Goal: Information Seeking & Learning: Learn about a topic

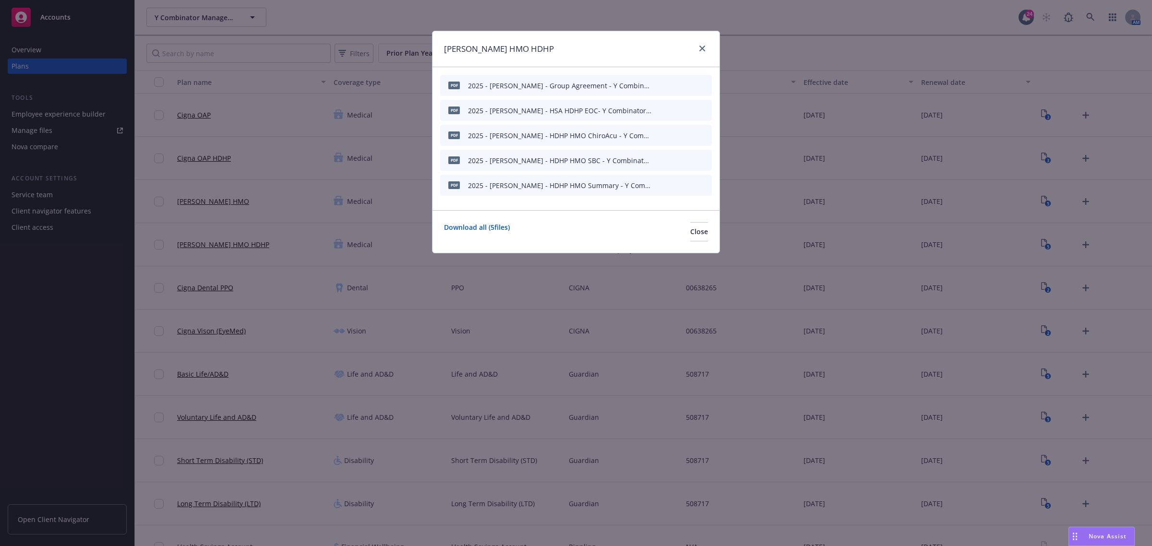
click at [708, 51] on div "[PERSON_NAME] HMO HDHP" at bounding box center [575, 49] width 287 height 36
click at [697, 48] on link "close" at bounding box center [702, 49] width 12 height 12
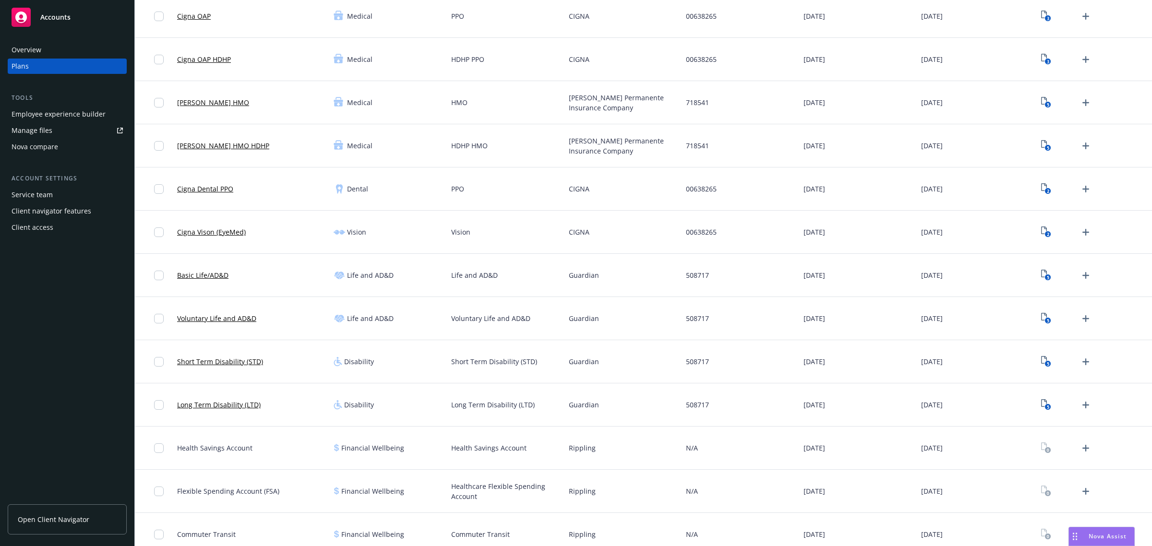
scroll to position [120, 0]
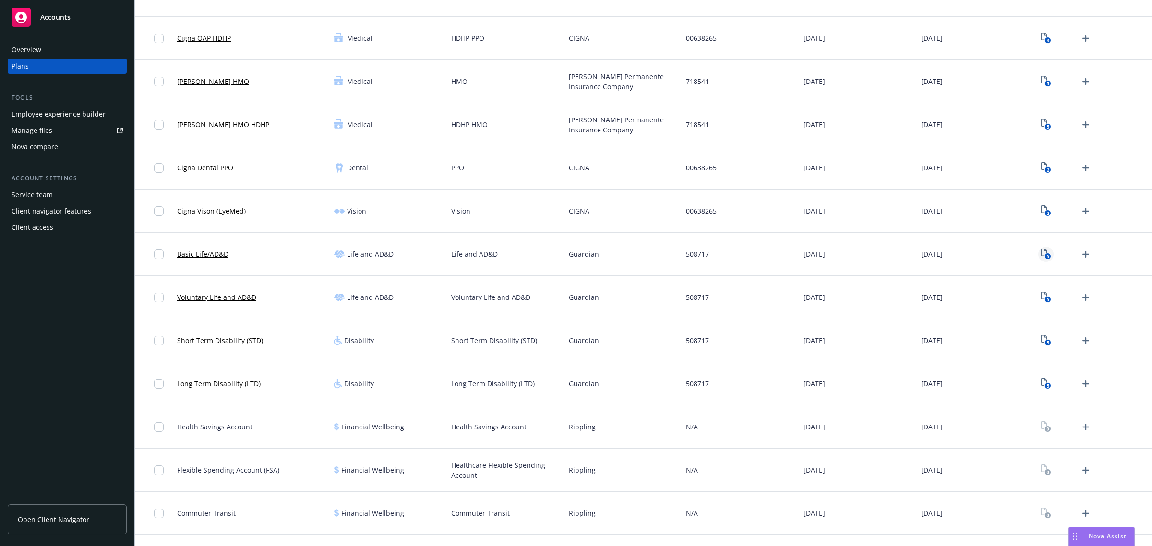
click at [1041, 253] on icon "5" at bounding box center [1046, 254] width 10 height 11
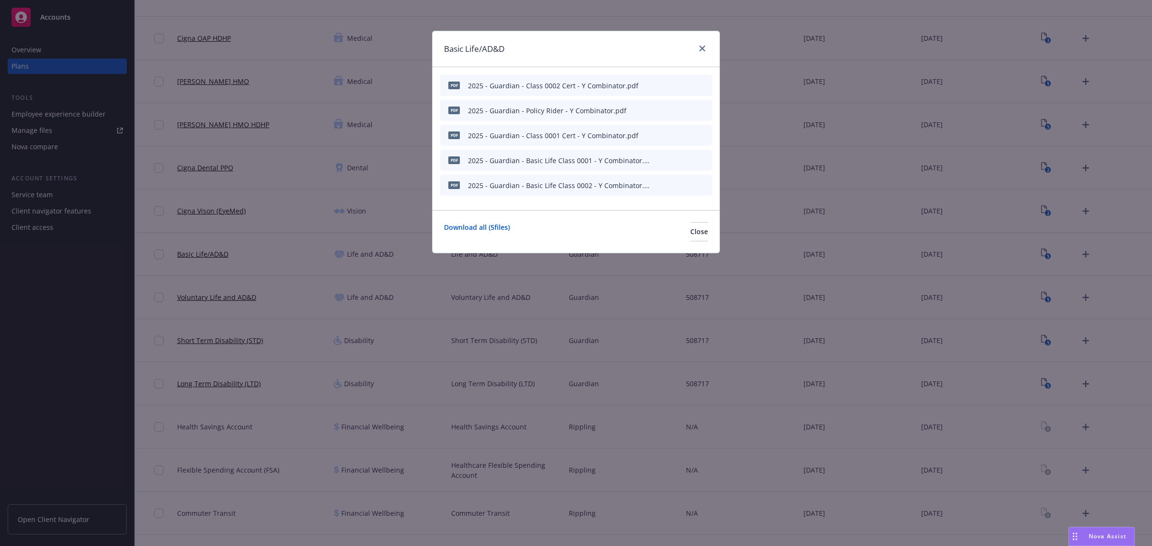
click at [687, 158] on icon "preview file" at bounding box center [687, 159] width 9 height 7
click at [701, 49] on icon "close" at bounding box center [702, 49] width 6 height 6
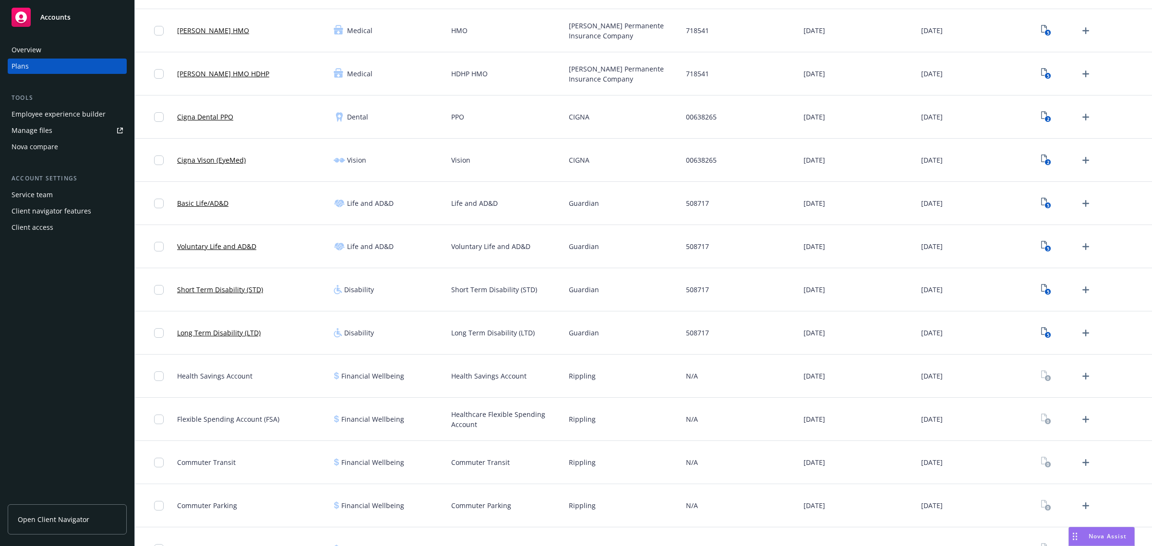
scroll to position [240, 0]
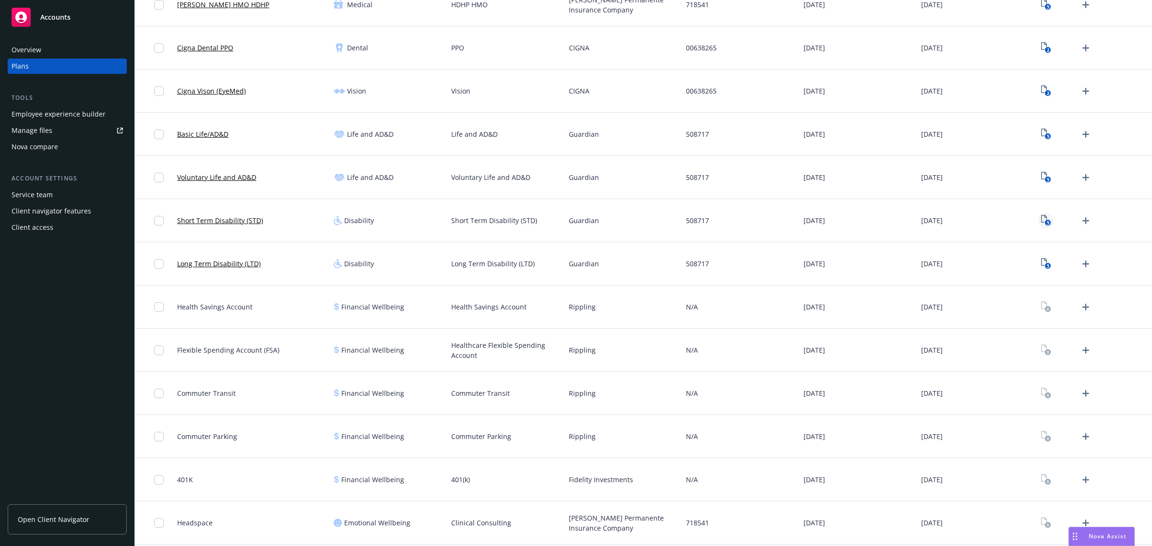
click at [1038, 222] on link "5" at bounding box center [1045, 220] width 15 height 15
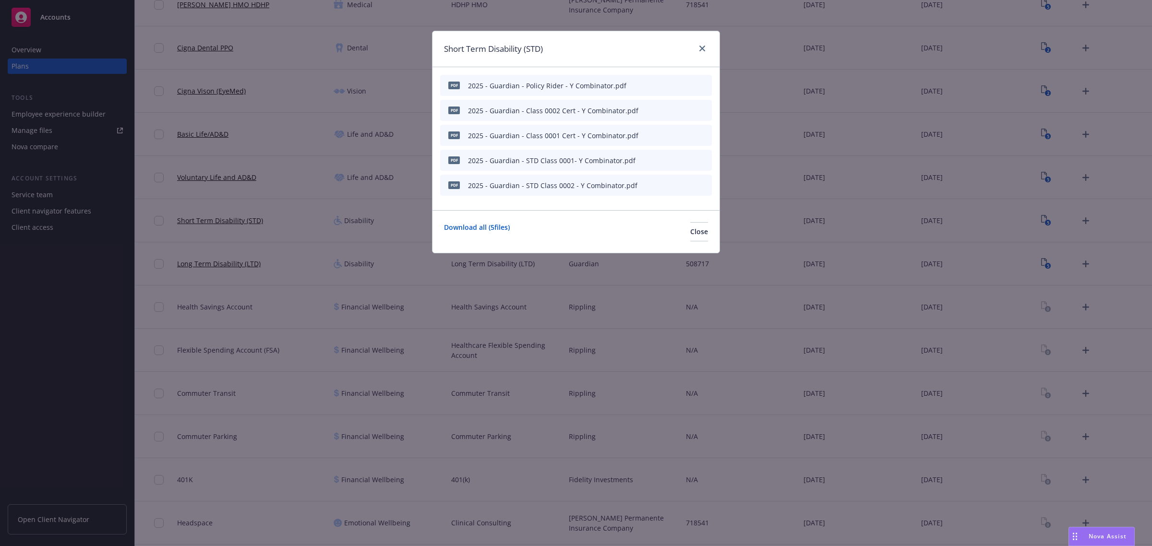
click at [686, 157] on icon "preview file" at bounding box center [687, 159] width 9 height 7
click at [696, 51] on link "close" at bounding box center [702, 49] width 12 height 12
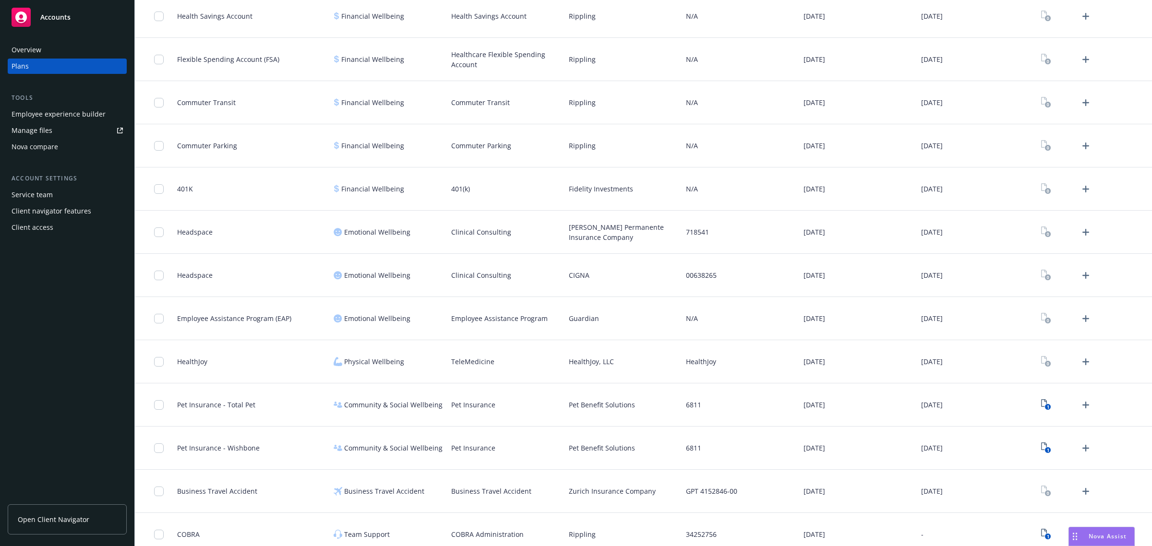
scroll to position [584, 0]
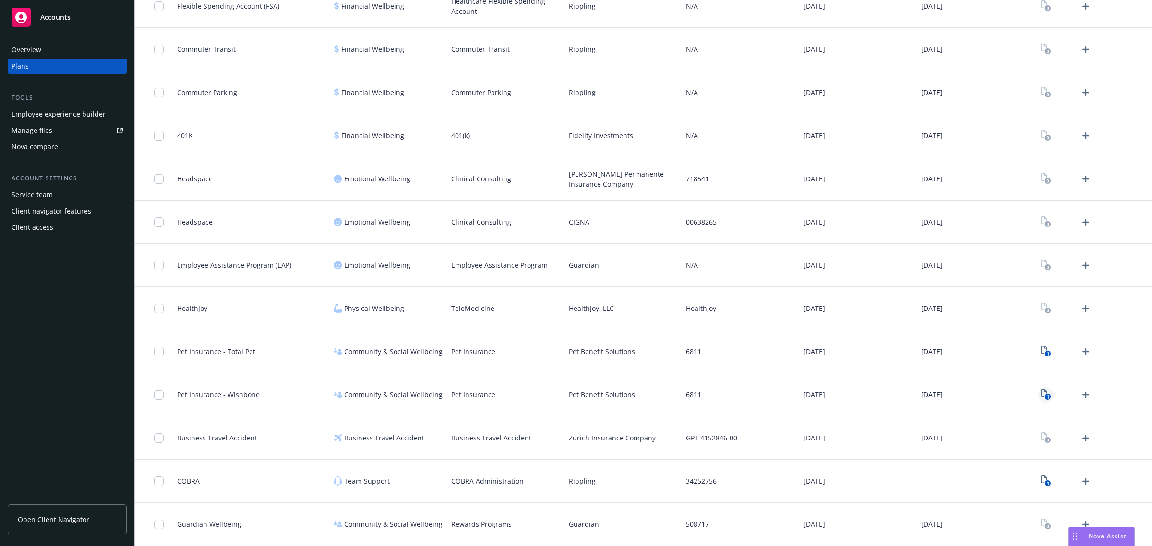
click at [1041, 394] on icon "View Plan Documents" at bounding box center [1044, 393] width 6 height 8
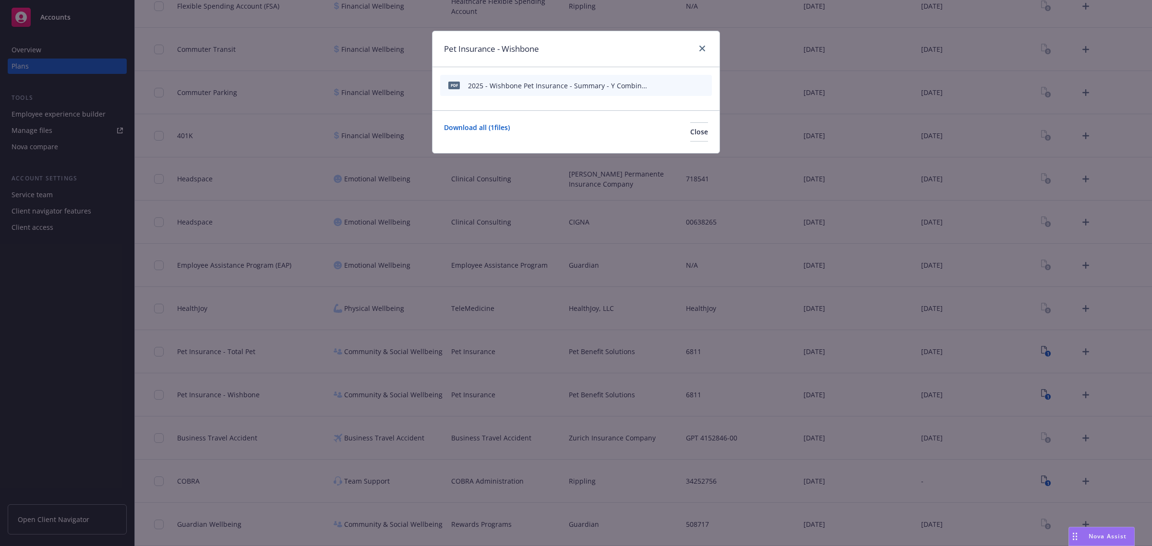
click at [687, 83] on icon "preview file" at bounding box center [687, 85] width 9 height 7
click at [704, 47] on icon "close" at bounding box center [702, 49] width 6 height 6
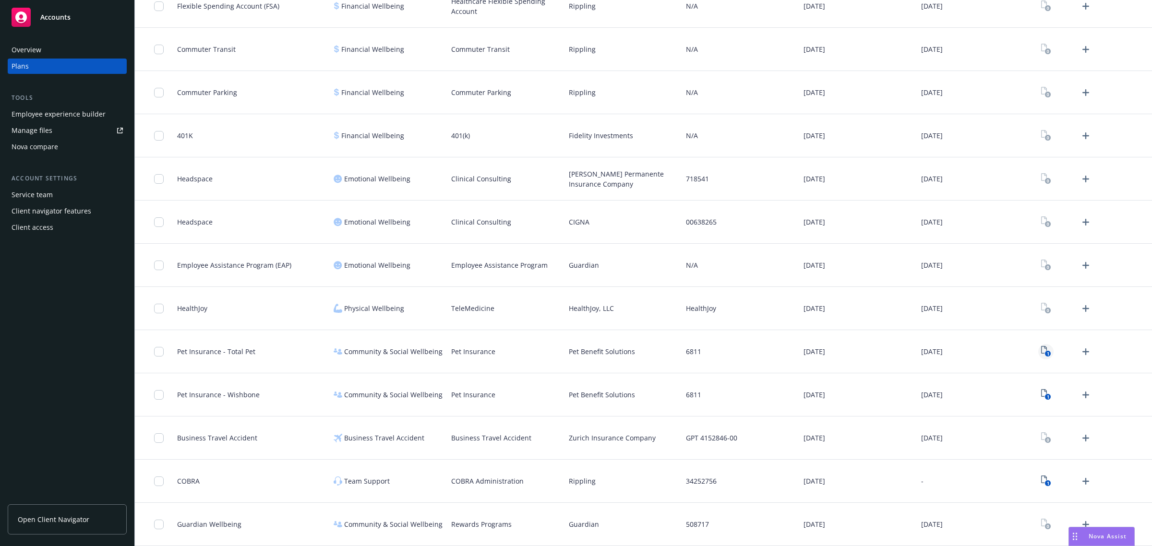
click at [1041, 351] on icon "View Plan Documents" at bounding box center [1044, 350] width 6 height 8
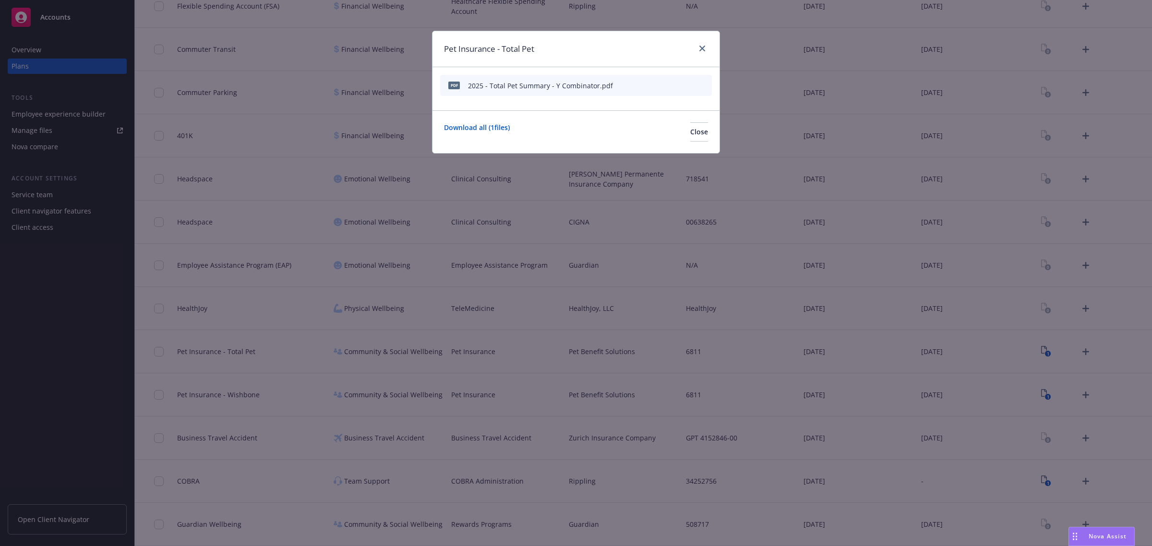
click at [684, 82] on icon "preview file" at bounding box center [687, 85] width 9 height 7
click at [703, 41] on div "Pet Insurance - Total Pet" at bounding box center [575, 49] width 287 height 36
click at [700, 47] on icon "close" at bounding box center [702, 49] width 6 height 6
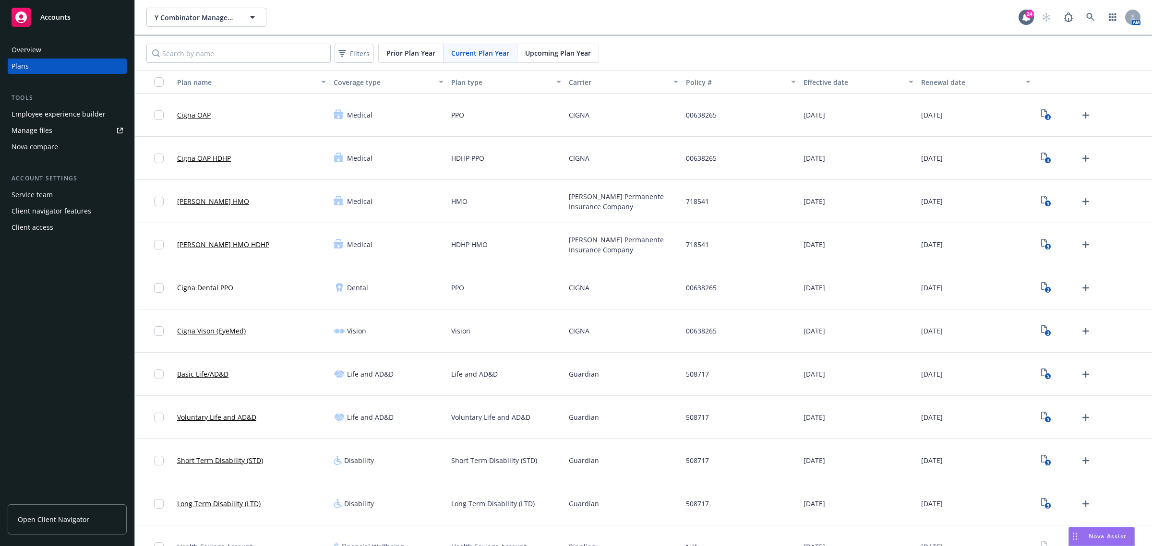
click at [1093, 537] on span "Nova Assist" at bounding box center [1107, 536] width 38 height 8
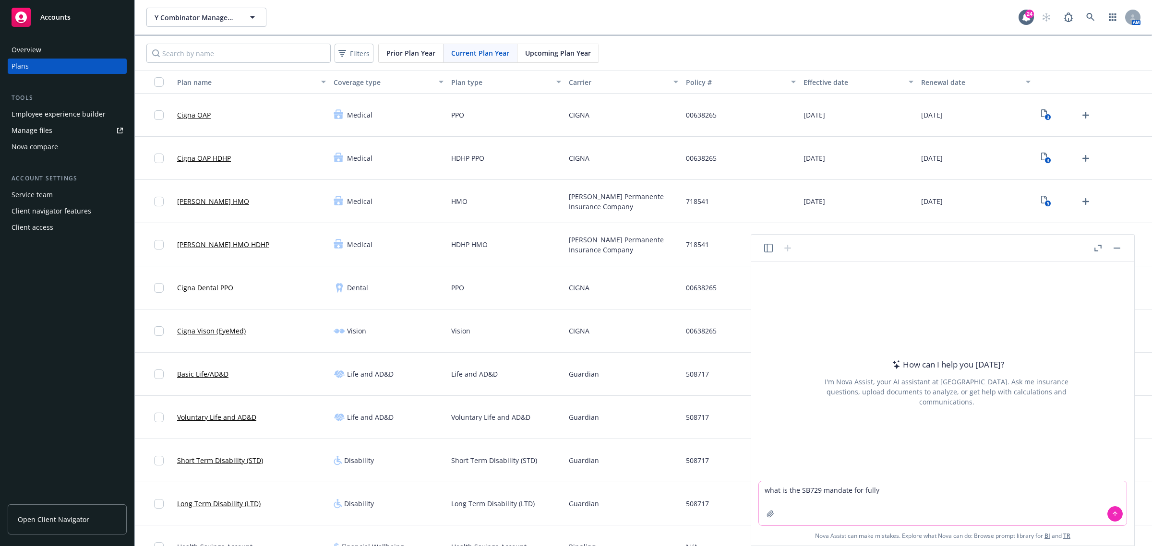
drag, startPoint x: 886, startPoint y: 485, endPoint x: 758, endPoint y: 490, distance: 127.8
click at [758, 490] on div "what is the SB729 mandate for fully" at bounding box center [942, 503] width 369 height 45
click at [801, 487] on textarea "reword -" at bounding box center [943, 503] width 368 height 44
paste textarea "Review medical plans for possible cost savings"
type textarea "reword - Review medical plans for possible cost savings"
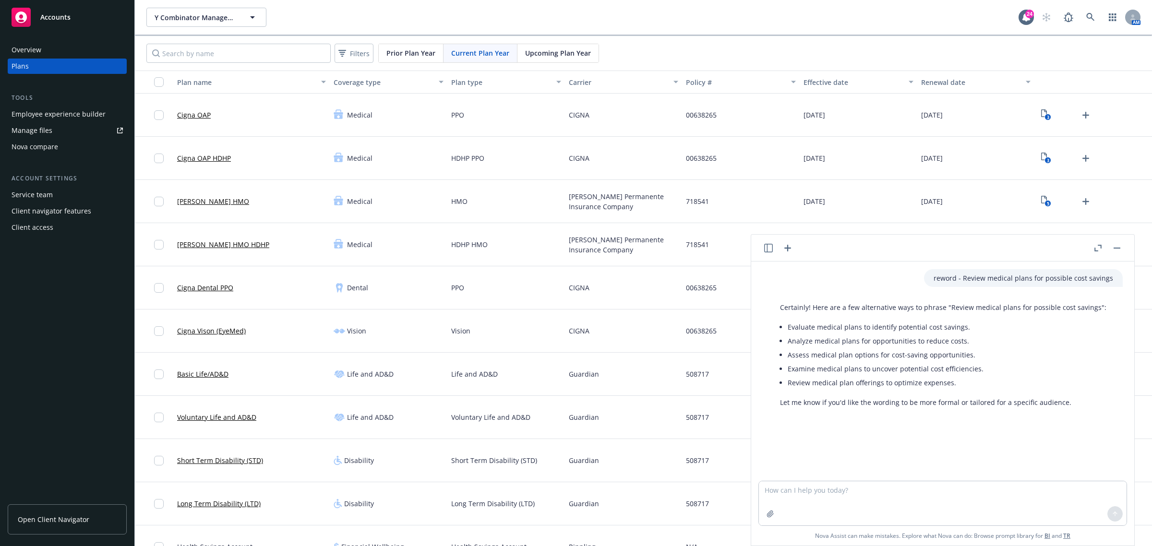
click at [934, 333] on li "Evaluate medical plans to identify potential cost savings." at bounding box center [946, 327] width 319 height 14
drag, startPoint x: 967, startPoint y: 328, endPoint x: 788, endPoint y: 331, distance: 178.5
click at [788, 331] on li "Evaluate medical plans to identify potential cost savings." at bounding box center [946, 327] width 319 height 14
copy li "Evaluate medical plans to identify potential cost savings."
